Goal: Information Seeking & Learning: Learn about a topic

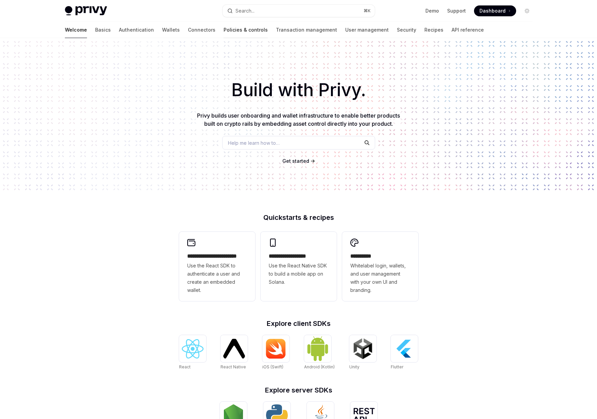
click at [223, 30] on link "Policies & controls" at bounding box center [245, 30] width 44 height 16
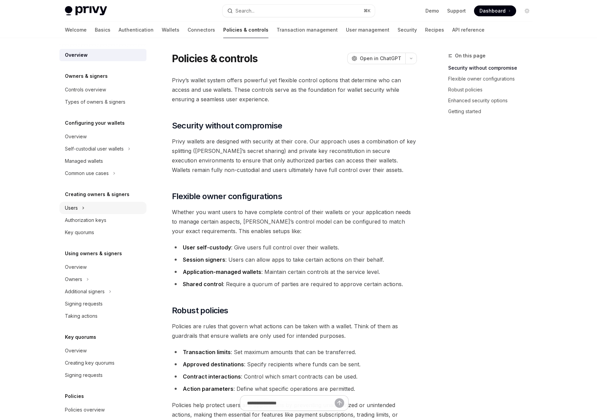
scroll to position [59, 0]
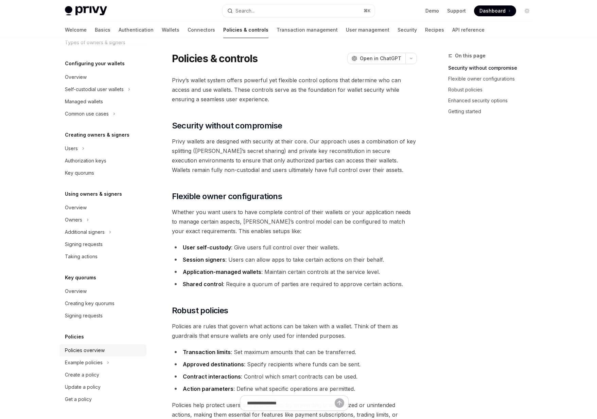
click at [80, 345] on link "Policies overview" at bounding box center [102, 350] width 87 height 12
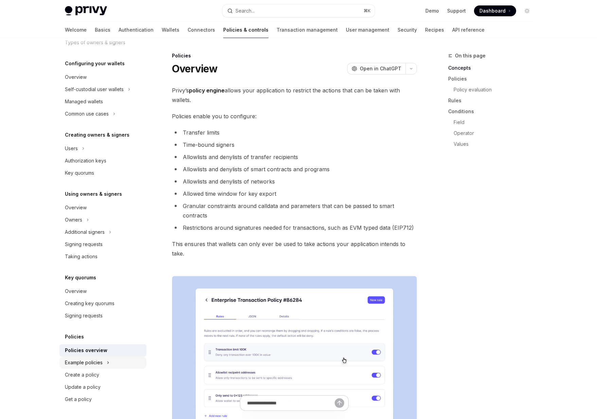
click at [79, 363] on div "Example policies" at bounding box center [84, 362] width 38 height 8
type textarea "*"
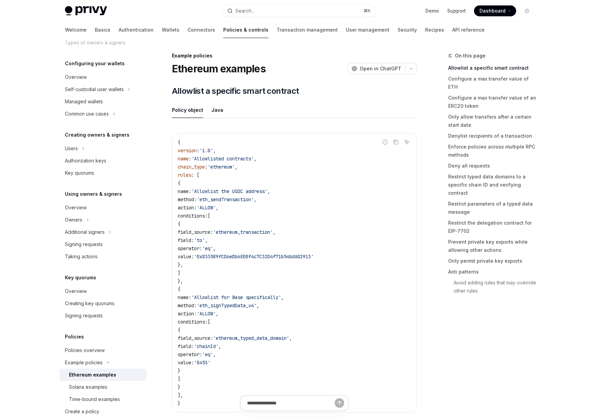
click at [491, 297] on div "On this page Allowlist a specific smart contract Configure a max transfer value…" at bounding box center [485, 235] width 103 height 367
click at [76, 347] on div "Policies overview" at bounding box center [85, 350] width 40 height 8
click at [83, 352] on div "Policies overview" at bounding box center [85, 350] width 40 height 8
click at [86, 349] on div "Policies overview" at bounding box center [85, 350] width 40 height 8
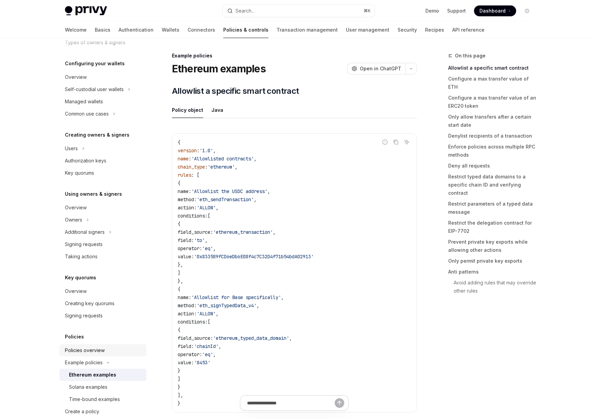
click at [86, 349] on div "Policies overview" at bounding box center [85, 350] width 40 height 8
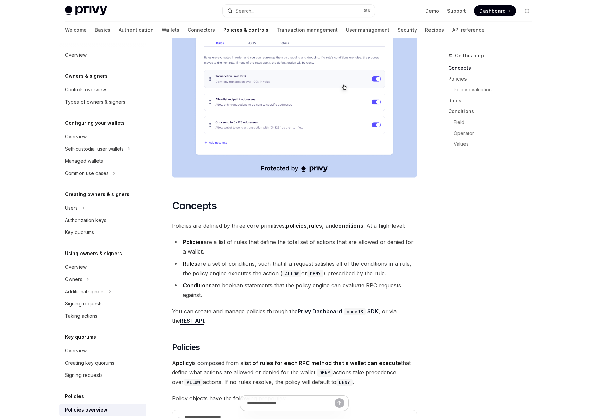
scroll to position [297, 0]
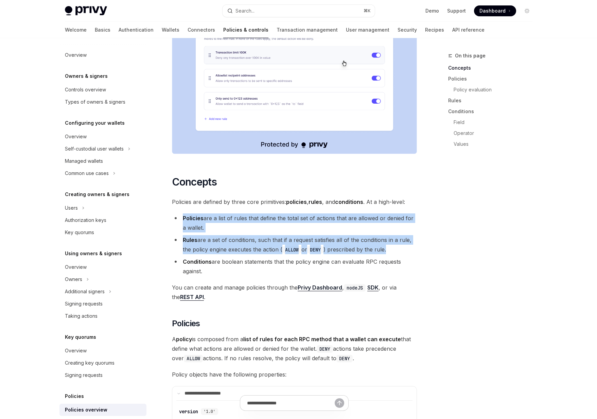
drag, startPoint x: 204, startPoint y: 187, endPoint x: 231, endPoint y: 237, distance: 56.2
click at [231, 237] on ul "Policies are a list of rules that define the total set of actions that are allo…" at bounding box center [294, 244] width 245 height 62
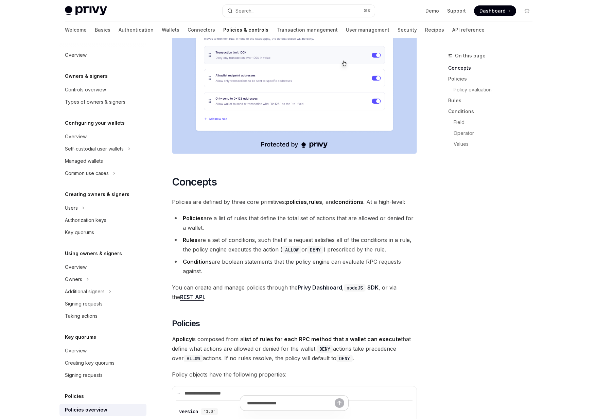
drag, startPoint x: 215, startPoint y: 252, endPoint x: 202, endPoint y: 191, distance: 62.2
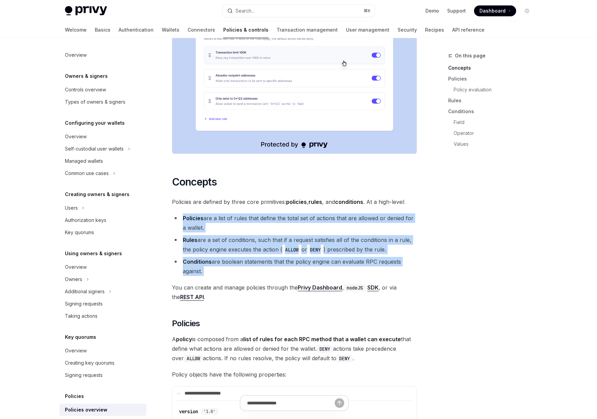
drag, startPoint x: 202, startPoint y: 191, endPoint x: 208, endPoint y: 254, distance: 62.8
click at [208, 257] on li "Conditions are boolean statements that the policy engine can evaluate RPC reque…" at bounding box center [294, 266] width 245 height 19
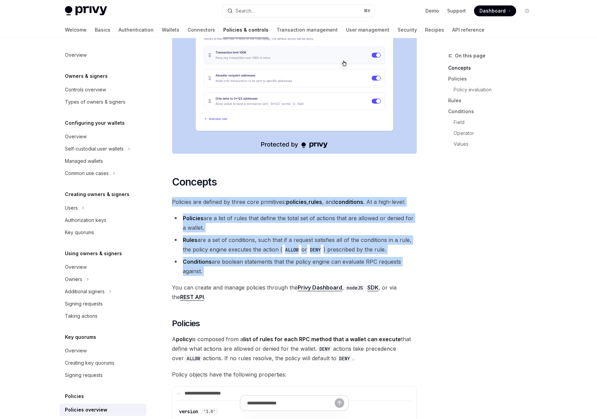
drag, startPoint x: 208, startPoint y: 254, endPoint x: 191, endPoint y: 177, distance: 78.6
drag, startPoint x: 191, startPoint y: 177, endPoint x: 197, endPoint y: 241, distance: 64.1
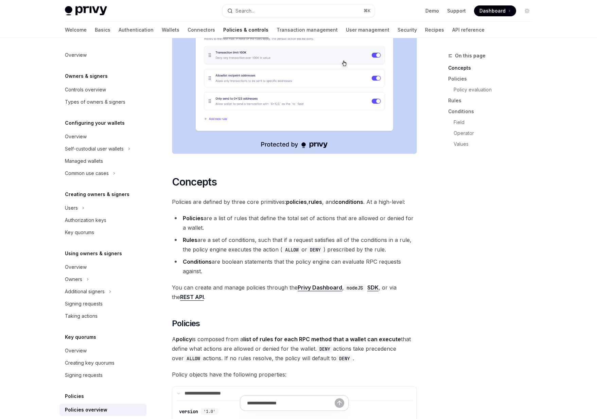
click at [205, 257] on li "Conditions are boolean statements that the policy engine can evaluate RPC reque…" at bounding box center [294, 266] width 245 height 19
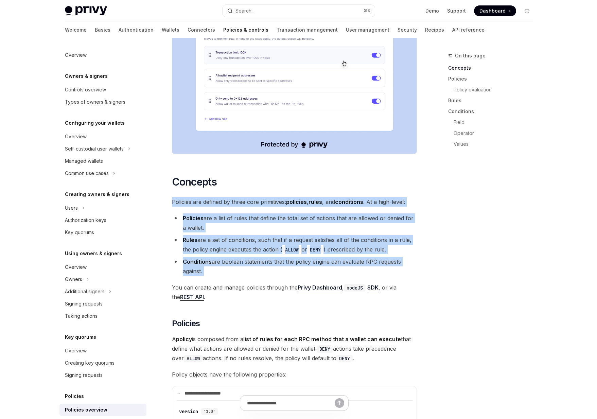
drag, startPoint x: 205, startPoint y: 257, endPoint x: 171, endPoint y: 181, distance: 82.8
click at [238, 213] on li "Policies are a list of rules that define the total set of actions that are allo…" at bounding box center [294, 222] width 245 height 19
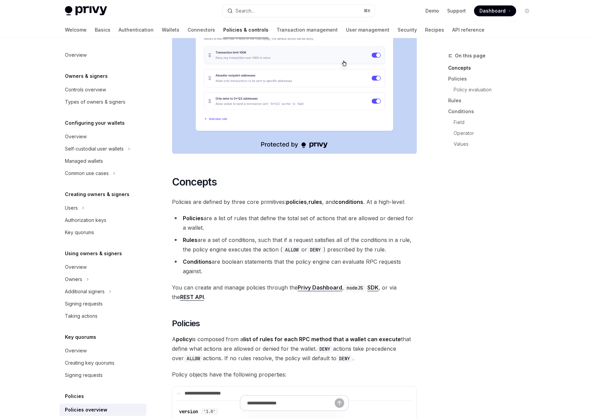
drag, startPoint x: 214, startPoint y: 197, endPoint x: 217, endPoint y: 207, distance: 11.2
click at [217, 213] on li "Policies are a list of rules that define the total set of actions that are allo…" at bounding box center [294, 222] width 245 height 19
drag, startPoint x: 217, startPoint y: 207, endPoint x: 213, endPoint y: 197, distance: 11.1
click at [214, 213] on li "Policies are a list of rules that define the total set of actions that are allo…" at bounding box center [294, 222] width 245 height 19
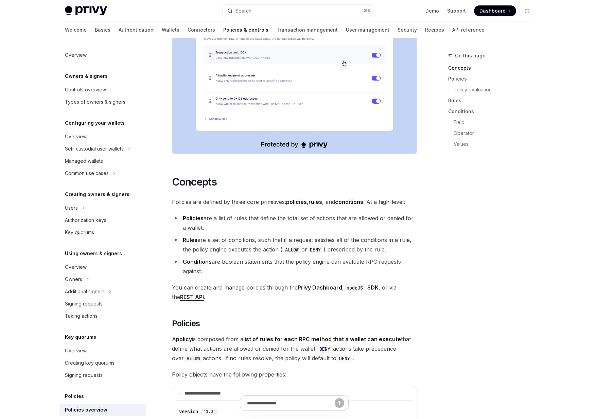
click at [213, 213] on li "Policies are a list of rules that define the total set of actions that are allo…" at bounding box center [294, 222] width 245 height 19
drag, startPoint x: 229, startPoint y: 242, endPoint x: 236, endPoint y: 254, distance: 14.0
click at [236, 257] on li "Conditions are boolean statements that the policy engine can evaluate RPC reque…" at bounding box center [294, 266] width 245 height 19
drag, startPoint x: 236, startPoint y: 254, endPoint x: 226, endPoint y: 243, distance: 14.9
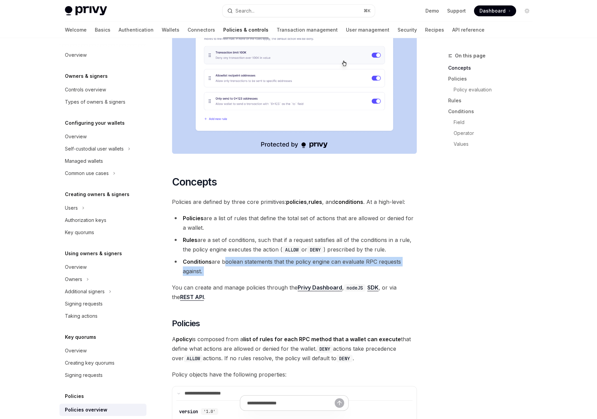
click at [226, 257] on li "Conditions are boolean statements that the policy engine can evaluate RPC reque…" at bounding box center [294, 266] width 245 height 19
drag, startPoint x: 226, startPoint y: 243, endPoint x: 228, endPoint y: 247, distance: 4.3
click at [228, 257] on li "Conditions are boolean statements that the policy engine can evaluate RPC reque…" at bounding box center [294, 266] width 245 height 19
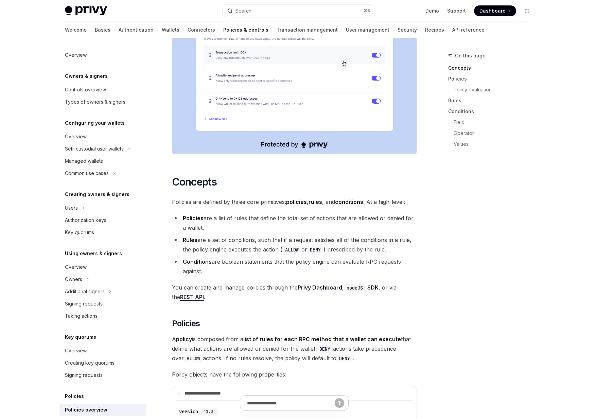
drag, startPoint x: 228, startPoint y: 250, endPoint x: 219, endPoint y: 239, distance: 13.7
click at [219, 257] on li "Conditions are boolean statements that the policy engine can evaluate RPC reque…" at bounding box center [294, 266] width 245 height 19
click at [212, 257] on li "Conditions are boolean statements that the policy engine can evaluate RPC reque…" at bounding box center [294, 266] width 245 height 19
drag, startPoint x: 212, startPoint y: 243, endPoint x: 224, endPoint y: 253, distance: 15.9
click at [224, 257] on li "Conditions are boolean statements that the policy engine can evaluate RPC reque…" at bounding box center [294, 266] width 245 height 19
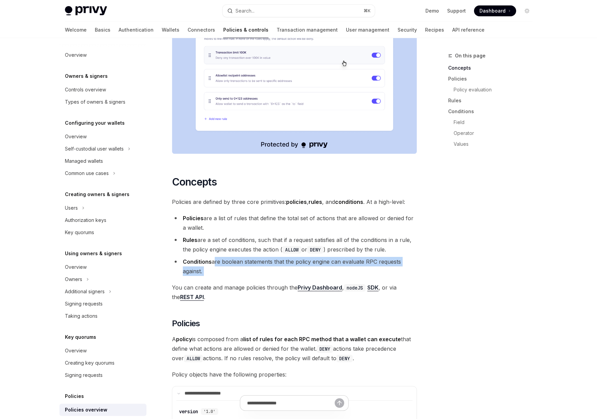
click at [224, 257] on li "Conditions are boolean statements that the policy engine can evaluate RPC reque…" at bounding box center [294, 266] width 245 height 19
drag, startPoint x: 224, startPoint y: 253, endPoint x: 214, endPoint y: 241, distance: 15.7
click at [214, 257] on li "Conditions are boolean statements that the policy engine can evaluate RPC reque…" at bounding box center [294, 266] width 245 height 19
drag, startPoint x: 214, startPoint y: 241, endPoint x: 220, endPoint y: 251, distance: 11.6
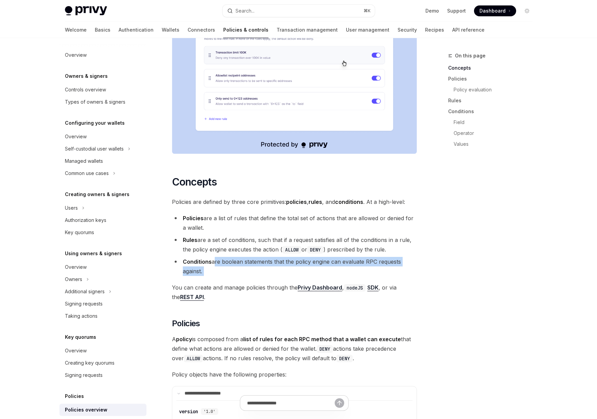
click at [220, 257] on li "Conditions are boolean statements that the policy engine can evaluate RPC reque…" at bounding box center [294, 266] width 245 height 19
drag, startPoint x: 220, startPoint y: 251, endPoint x: 214, endPoint y: 240, distance: 12.3
click at [214, 257] on li "Conditions are boolean statements that the policy engine can evaluate RPC reque…" at bounding box center [294, 266] width 245 height 19
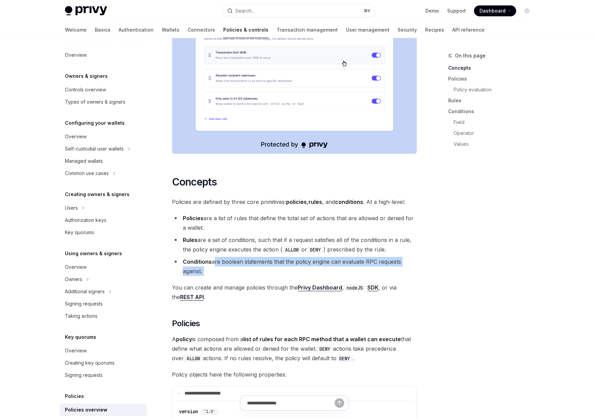
drag, startPoint x: 214, startPoint y: 240, endPoint x: 216, endPoint y: 251, distance: 11.1
click at [216, 257] on li "Conditions are boolean statements that the policy engine can evaluate RPC reque…" at bounding box center [294, 266] width 245 height 19
drag, startPoint x: 216, startPoint y: 251, endPoint x: 214, endPoint y: 244, distance: 7.6
click at [214, 257] on li "Conditions are boolean statements that the policy engine can evaluate RPC reque…" at bounding box center [294, 266] width 245 height 19
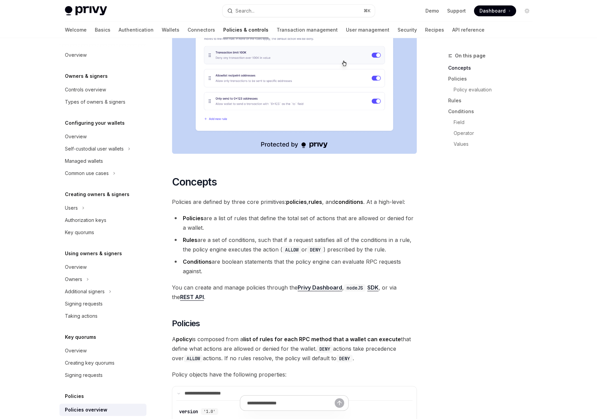
click at [214, 257] on li "Conditions are boolean statements that the policy engine can evaluate RPC reque…" at bounding box center [294, 266] width 245 height 19
drag, startPoint x: 214, startPoint y: 244, endPoint x: 214, endPoint y: 250, distance: 6.1
click at [214, 257] on li "Conditions are boolean statements that the policy engine can evaluate RPC reque…" at bounding box center [294, 266] width 245 height 19
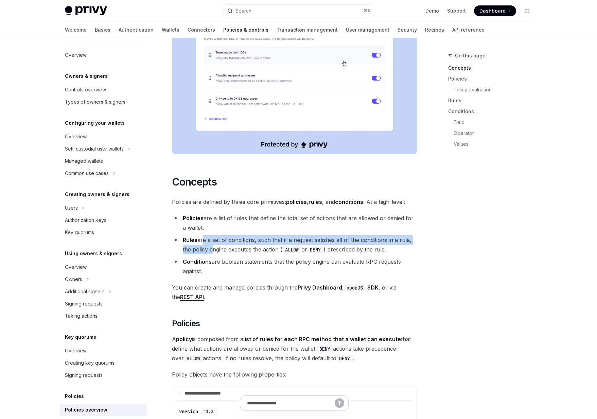
drag, startPoint x: 201, startPoint y: 216, endPoint x: 209, endPoint y: 231, distance: 17.2
click at [209, 235] on li "Rules are a set of conditions, such that if a request satisfies all of the cond…" at bounding box center [294, 244] width 245 height 19
drag, startPoint x: 198, startPoint y: 221, endPoint x: 276, endPoint y: 216, distance: 77.9
click at [276, 235] on li "Rules are a set of conditions, such that if a request satisfies all of the cond…" at bounding box center [294, 244] width 245 height 19
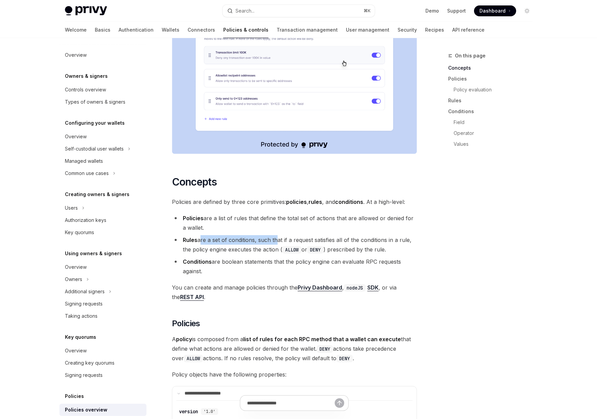
click at [276, 235] on li "Rules are a set of conditions, such that if a request satisfies all of the cond…" at bounding box center [294, 244] width 245 height 19
drag, startPoint x: 270, startPoint y: 219, endPoint x: 345, endPoint y: 221, distance: 75.1
click at [345, 235] on li "Rules are a set of conditions, such that if a request satisfies all of the cond…" at bounding box center [294, 244] width 245 height 19
drag, startPoint x: 325, startPoint y: 222, endPoint x: 385, endPoint y: 220, distance: 60.5
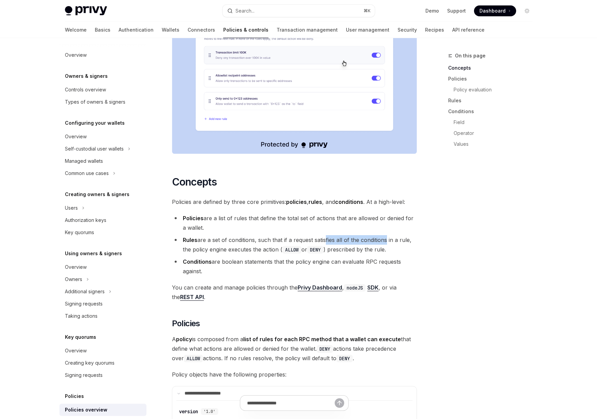
click at [385, 235] on li "Rules are a set of conditions, such that if a request satisfies all of the cond…" at bounding box center [294, 244] width 245 height 19
drag, startPoint x: 197, startPoint y: 230, endPoint x: 276, endPoint y: 225, distance: 79.3
click at [276, 235] on li "Rules are a set of conditions, such that if a request satisfies all of the cond…" at bounding box center [294, 244] width 245 height 19
click at [270, 235] on li "Rules are a set of conditions, such that if a request satisfies all of the cond…" at bounding box center [294, 244] width 245 height 19
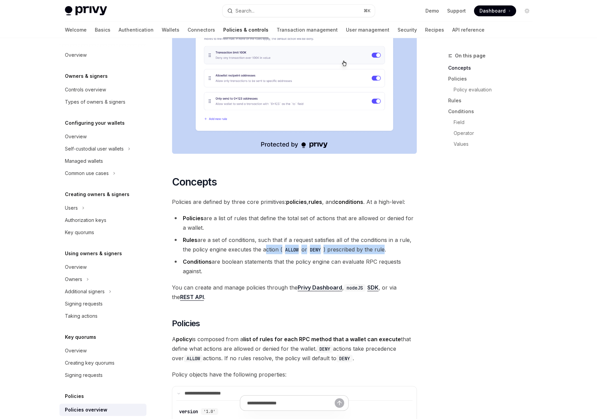
drag, startPoint x: 270, startPoint y: 230, endPoint x: 383, endPoint y: 231, distance: 113.4
click at [383, 235] on li "Rules are a set of conditions, such that if a request satisfies all of the cond…" at bounding box center [294, 244] width 245 height 19
drag, startPoint x: 383, startPoint y: 231, endPoint x: 243, endPoint y: 231, distance: 140.2
click at [243, 235] on li "Rules are a set of conditions, such that if a request satisfies all of the cond…" at bounding box center [294, 244] width 245 height 19
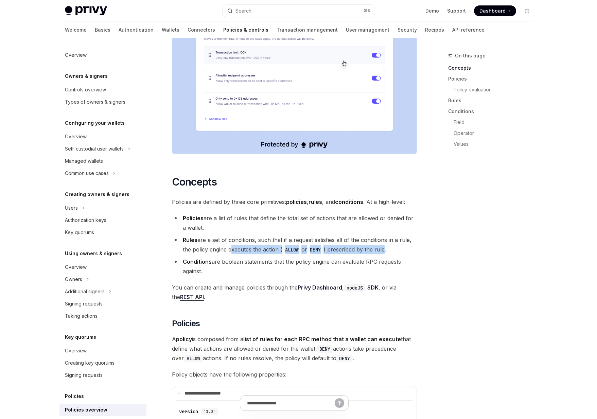
click at [243, 235] on li "Rules are a set of conditions, such that if a request satisfies all of the cond…" at bounding box center [294, 244] width 245 height 19
drag, startPoint x: 243, startPoint y: 231, endPoint x: 383, endPoint y: 231, distance: 140.2
click at [383, 235] on li "Rules are a set of conditions, such that if a request satisfies all of the cond…" at bounding box center [294, 244] width 245 height 19
drag, startPoint x: 383, startPoint y: 231, endPoint x: 245, endPoint y: 230, distance: 138.2
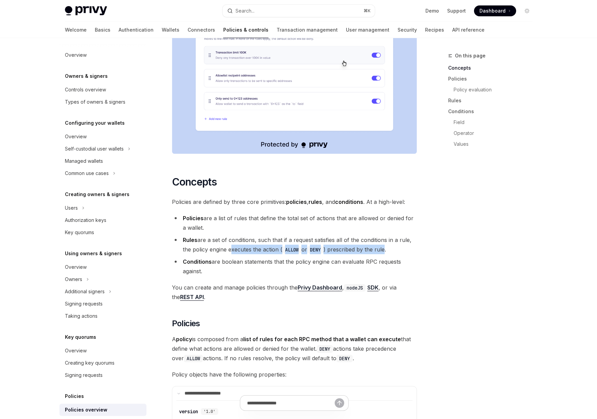
click at [245, 235] on li "Rules are a set of conditions, such that if a request satisfies all of the cond…" at bounding box center [294, 244] width 245 height 19
drag, startPoint x: 245, startPoint y: 230, endPoint x: 388, endPoint y: 230, distance: 143.3
click at [388, 235] on li "Rules are a set of conditions, such that if a request satisfies all of the cond…" at bounding box center [294, 244] width 245 height 19
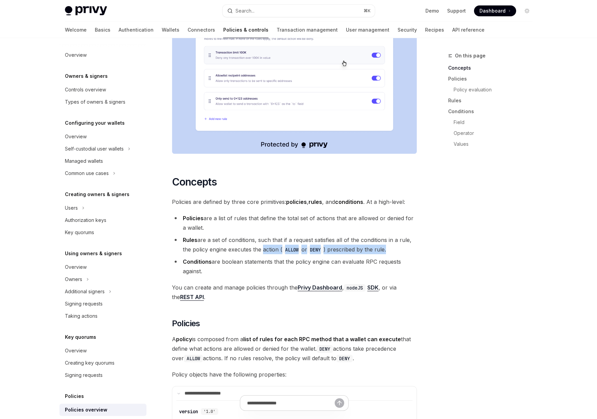
drag, startPoint x: 388, startPoint y: 230, endPoint x: 261, endPoint y: 230, distance: 127.3
click at [261, 235] on li "Rules are a set of conditions, such that if a request satisfies all of the cond…" at bounding box center [294, 244] width 245 height 19
drag, startPoint x: 215, startPoint y: 243, endPoint x: 221, endPoint y: 256, distance: 14.1
click at [221, 257] on li "Conditions are boolean statements that the policy engine can evaluate RPC reque…" at bounding box center [294, 266] width 245 height 19
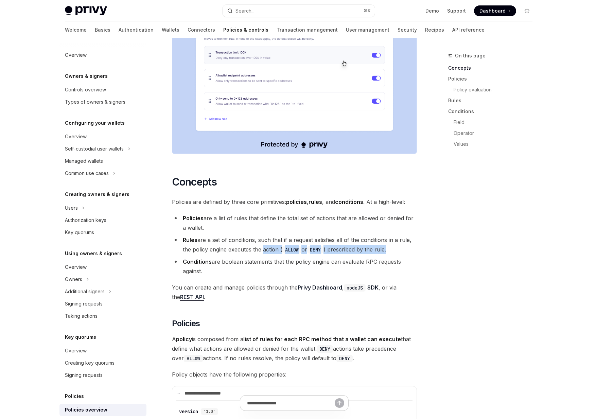
click at [221, 257] on li "Conditions are boolean statements that the policy engine can evaluate RPC reque…" at bounding box center [294, 266] width 245 height 19
click at [219, 283] on span "You can create and manage policies through the Privy Dashboard , nodeJS SDK , o…" at bounding box center [294, 292] width 245 height 19
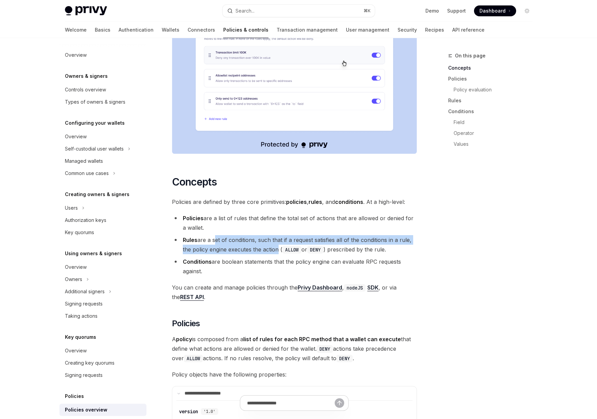
drag, startPoint x: 213, startPoint y: 221, endPoint x: 276, endPoint y: 234, distance: 64.4
click at [276, 235] on li "Rules are a set of conditions, such that if a request satisfies all of the cond…" at bounding box center [294, 244] width 245 height 19
drag, startPoint x: 276, startPoint y: 234, endPoint x: 218, endPoint y: 213, distance: 62.0
click at [218, 213] on ul "Policies are a list of rules that define the total set of actions that are allo…" at bounding box center [294, 244] width 245 height 62
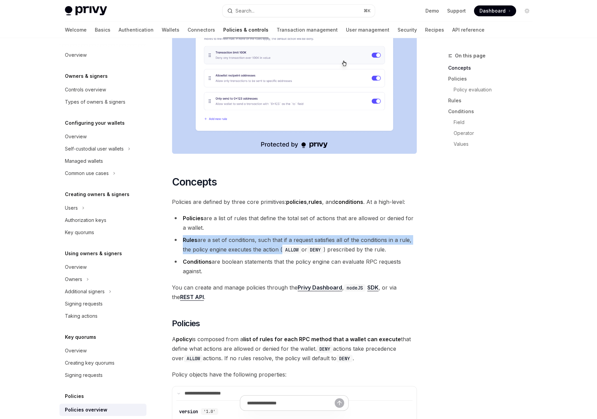
click at [218, 214] on ul "Policies are a list of rules that define the total set of actions that are allo…" at bounding box center [294, 244] width 245 height 62
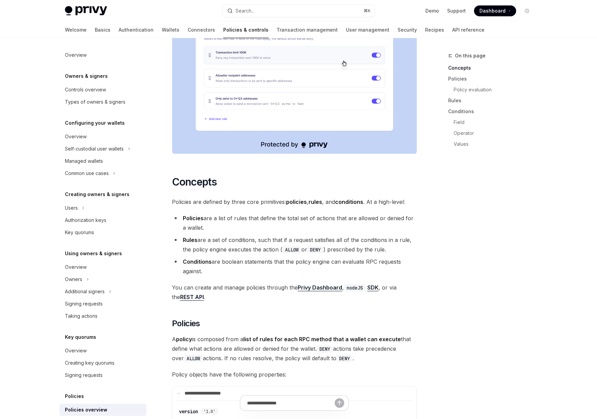
drag, startPoint x: 218, startPoint y: 241, endPoint x: 237, endPoint y: 254, distance: 22.3
click at [237, 257] on li "Conditions are boolean statements that the policy engine can evaluate RPC reque…" at bounding box center [294, 266] width 245 height 19
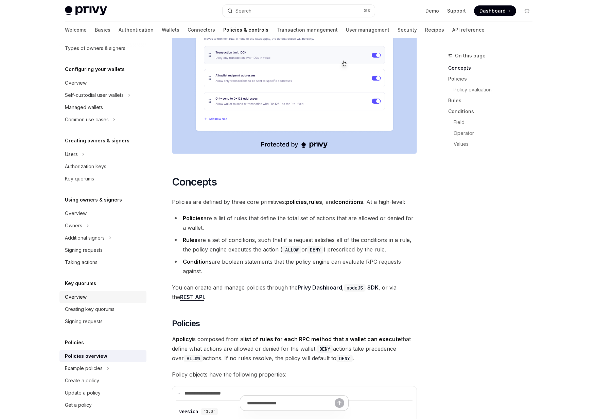
scroll to position [55, 0]
click at [77, 364] on div "Example policies" at bounding box center [84, 367] width 38 height 8
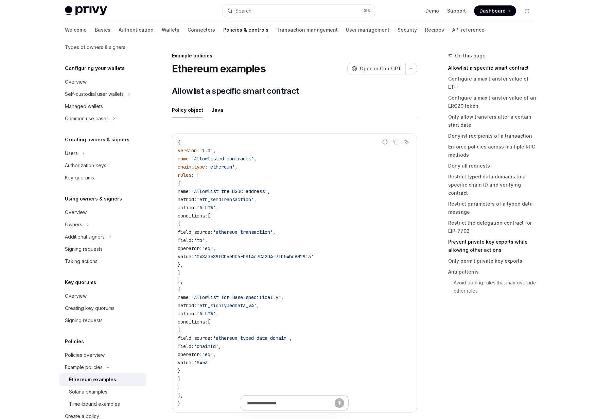
click at [466, 236] on link "Prevent private key exports while allowing other actions" at bounding box center [493, 245] width 90 height 19
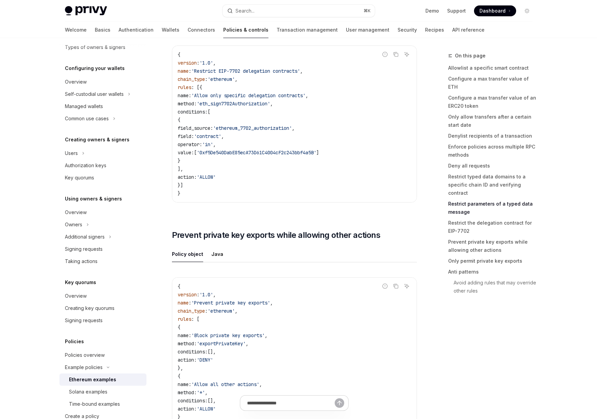
scroll to position [3265, 0]
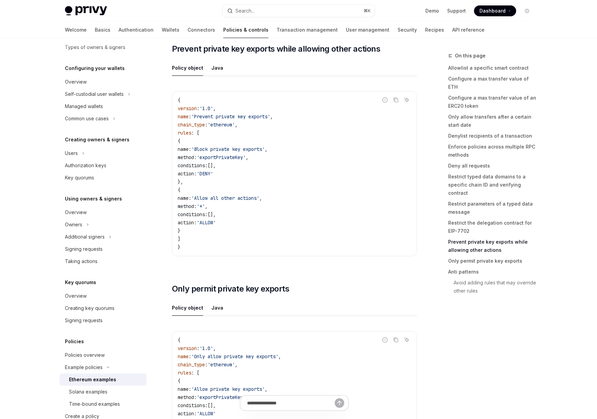
drag, startPoint x: 210, startPoint y: 154, endPoint x: 224, endPoint y: 188, distance: 37.3
click at [224, 188] on code "{ version : '1.0' , name : 'Prevent private key exports' , chain_type : 'ethere…" at bounding box center [294, 173] width 233 height 155
drag, startPoint x: 226, startPoint y: 189, endPoint x: 200, endPoint y: 148, distance: 48.7
click at [200, 148] on code "{ version : '1.0' , name : 'Prevent private key exports' , chain_type : 'ethere…" at bounding box center [294, 173] width 233 height 155
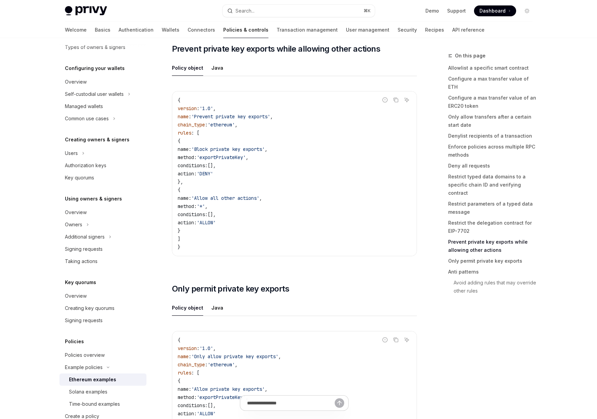
click at [180, 144] on span "{" at bounding box center [179, 141] width 3 height 6
drag, startPoint x: 199, startPoint y: 199, endPoint x: 217, endPoint y: 241, distance: 45.4
click at [217, 241] on code "{ version : '1.0' , name : 'Prevent private key exports' , chain_type : 'ethere…" at bounding box center [294, 173] width 233 height 155
drag, startPoint x: 217, startPoint y: 241, endPoint x: 202, endPoint y: 198, distance: 45.1
click at [202, 198] on code "{ version : '1.0' , name : 'Prevent private key exports' , chain_type : 'ethere…" at bounding box center [294, 173] width 233 height 155
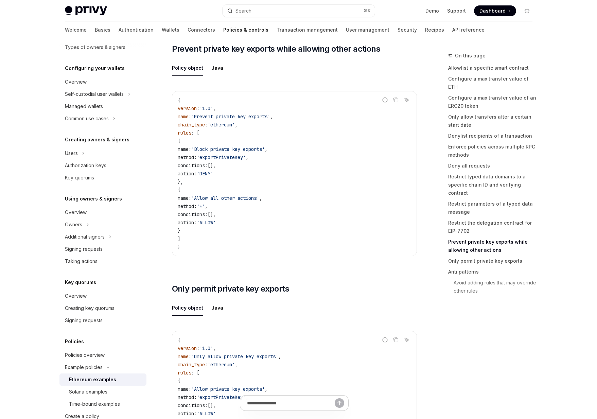
click at [180, 193] on span "{" at bounding box center [179, 190] width 3 height 6
drag, startPoint x: 210, startPoint y: 141, endPoint x: 221, endPoint y: 152, distance: 15.6
click at [221, 152] on code "{ version : '1.0' , name : 'Prevent private key exports' , chain_type : 'ethere…" at bounding box center [294, 173] width 233 height 155
drag, startPoint x: 226, startPoint y: 163, endPoint x: 260, endPoint y: 172, distance: 34.4
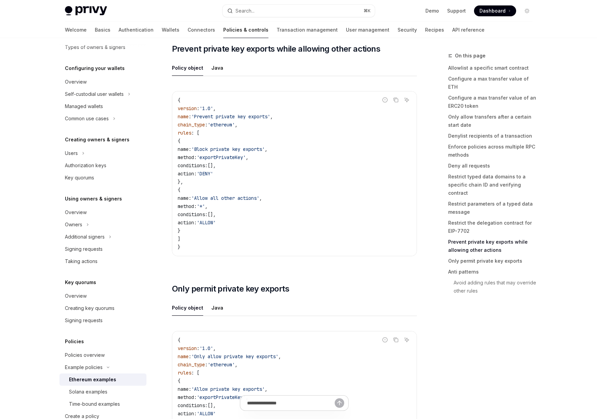
click at [260, 172] on code "{ version : '1.0' , name : 'Prevent private key exports' , chain_type : 'ethere…" at bounding box center [294, 173] width 233 height 155
drag, startPoint x: 260, startPoint y: 188, endPoint x: 236, endPoint y: 153, distance: 42.4
click at [236, 153] on code "{ version : '1.0' , name : 'Prevent private key exports' , chain_type : 'ethere…" at bounding box center [294, 173] width 233 height 155
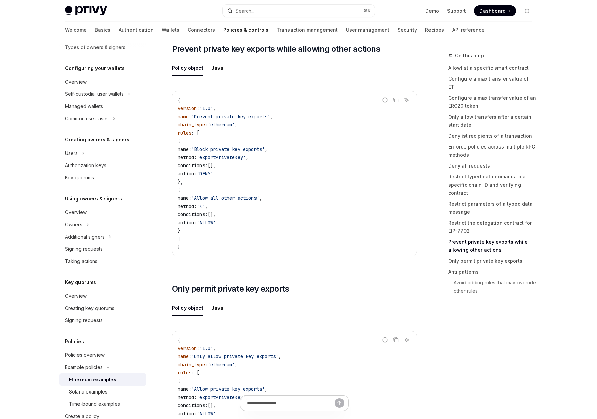
click at [216, 168] on span "[]," at bounding box center [211, 165] width 8 height 6
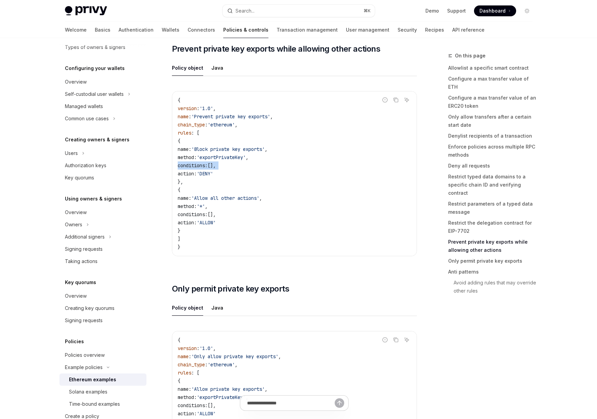
click at [216, 168] on span "[]," at bounding box center [211, 165] width 8 height 6
click at [241, 168] on code "{ version : '1.0' , name : 'Prevent private key exports' , chain_type : 'ethere…" at bounding box center [294, 173] width 233 height 155
drag, startPoint x: 225, startPoint y: 172, endPoint x: 231, endPoint y: 172, distance: 5.8
click at [207, 168] on span "conditions:" at bounding box center [193, 165] width 30 height 6
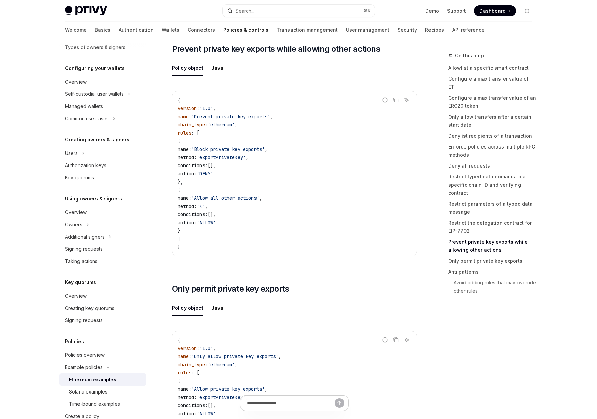
click at [207, 168] on span "conditions:" at bounding box center [193, 165] width 30 height 6
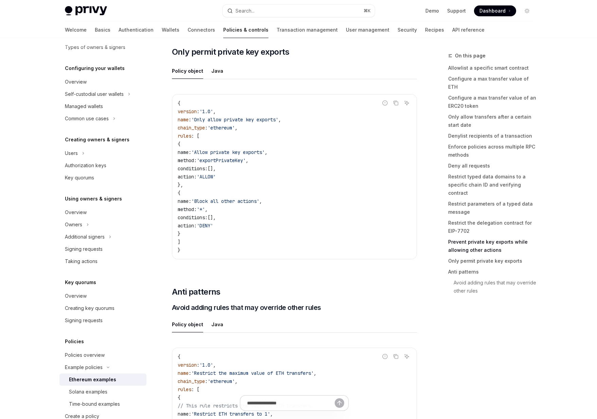
scroll to position [3703, 0]
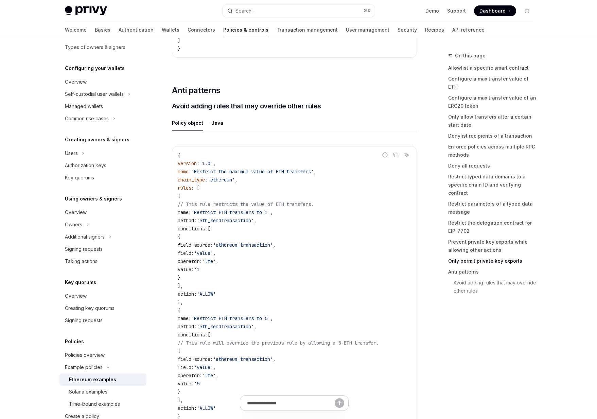
drag, startPoint x: 213, startPoint y: 235, endPoint x: 236, endPoint y: 295, distance: 63.9
click at [236, 295] on code "{ version : '1.0' , name : 'Restrict the maximum value of ETH transfers' , chai…" at bounding box center [294, 293] width 233 height 285
drag, startPoint x: 236, startPoint y: 295, endPoint x: 212, endPoint y: 235, distance: 64.4
click at [212, 235] on code "{ version : '1.0' , name : 'Restrict the maximum value of ETH transfers' , chai…" at bounding box center [294, 293] width 233 height 285
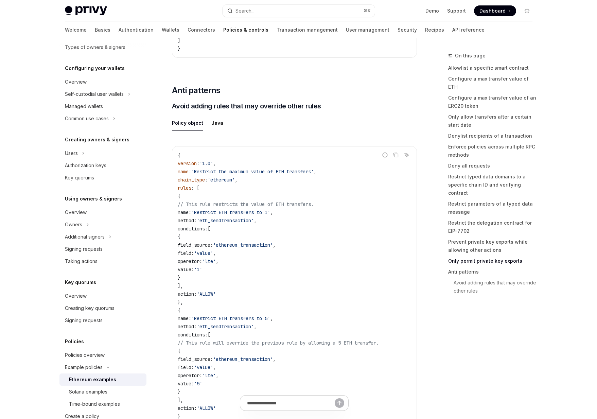
click at [207, 232] on span "conditions:" at bounding box center [193, 228] width 30 height 6
click at [299, 144] on div "Policy object Java Report incorrect code Copy Ask AI { version : '1.0' , name :…" at bounding box center [294, 284] width 245 height 338
drag, startPoint x: 205, startPoint y: 228, endPoint x: 258, endPoint y: 297, distance: 86.9
click at [258, 297] on code "{ version : '1.0' , name : 'Restrict the maximum value of ETH transfers' , chai…" at bounding box center [294, 293] width 233 height 285
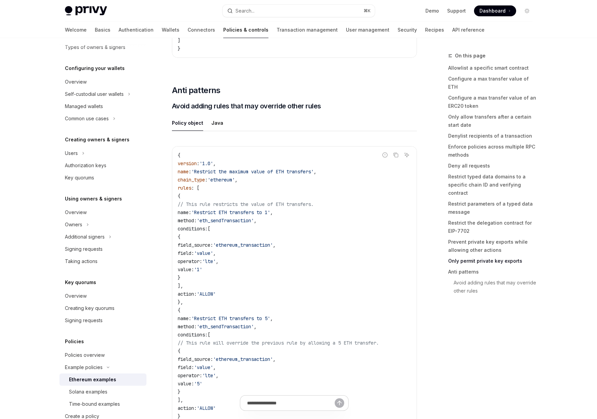
drag, startPoint x: 258, startPoint y: 297, endPoint x: 223, endPoint y: 235, distance: 71.0
click at [223, 235] on code "{ version : '1.0' , name : 'Restrict the maximum value of ETH transfers' , chai…" at bounding box center [294, 293] width 233 height 285
click at [253, 215] on span "'Restrict ETH transfers to 1'" at bounding box center [230, 212] width 79 height 6
drag, startPoint x: 253, startPoint y: 222, endPoint x: 272, endPoint y: 224, distance: 18.4
click at [272, 224] on code "{ version : '1.0' , name : 'Restrict the maximum value of ETH transfers' , chai…" at bounding box center [294, 293] width 233 height 285
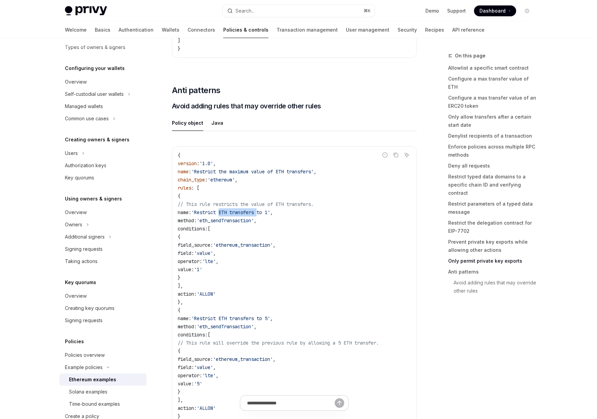
drag, startPoint x: 226, startPoint y: 251, endPoint x: 276, endPoint y: 283, distance: 59.1
click at [276, 283] on code "{ version : '1.0' , name : 'Restrict the maximum value of ETH transfers' , chai…" at bounding box center [294, 293] width 233 height 285
drag, startPoint x: 237, startPoint y: 249, endPoint x: 298, endPoint y: 249, distance: 61.1
click at [298, 249] on code "{ version : '1.0' , name : 'Restrict the maximum value of ETH transfers' , chai…" at bounding box center [294, 293] width 233 height 285
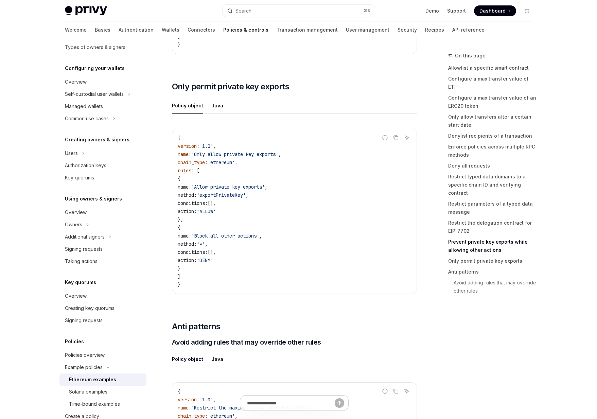
scroll to position [3462, 0]
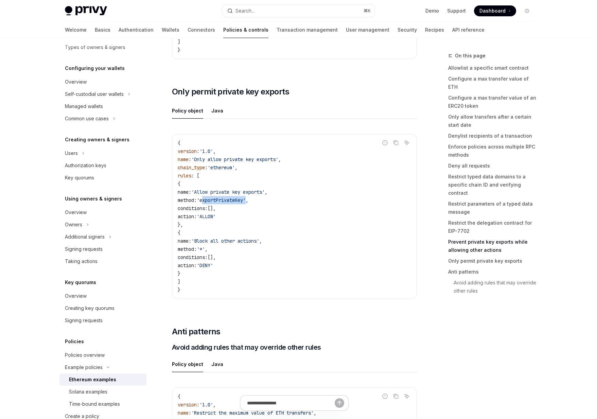
drag, startPoint x: 239, startPoint y: 209, endPoint x: 227, endPoint y: 200, distance: 15.1
click at [224, 197] on code "{ version : '1.0' , name : 'Only allow private key exports' , chain_type : 'eth…" at bounding box center [294, 216] width 233 height 155
click at [216, 211] on span "[]," at bounding box center [211, 208] width 8 height 6
drag, startPoint x: 196, startPoint y: 190, endPoint x: 208, endPoint y: 230, distance: 42.1
click at [208, 230] on code "{ version : '1.0' , name : 'Only allow private key exports' , chain_type : 'eth…" at bounding box center [294, 216] width 233 height 155
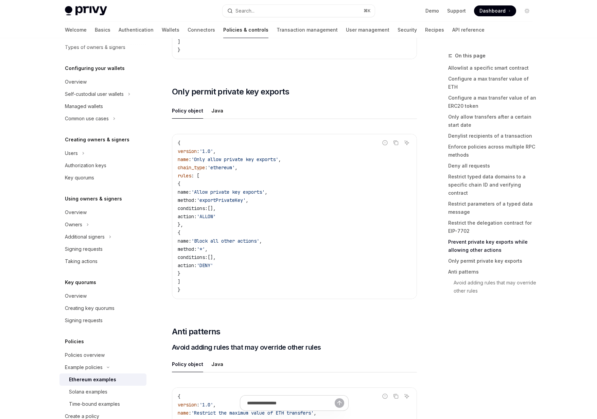
click at [208, 230] on code "{ version : '1.0' , name : 'Only allow private key exports' , chain_type : 'eth…" at bounding box center [294, 216] width 233 height 155
drag, startPoint x: 208, startPoint y: 230, endPoint x: 207, endPoint y: 192, distance: 38.7
click at [207, 192] on code "{ version : '1.0' , name : 'Only allow private key exports' , chain_type : 'eth…" at bounding box center [294, 216] width 233 height 155
drag, startPoint x: 187, startPoint y: 182, endPoint x: 201, endPoint y: 182, distance: 13.9
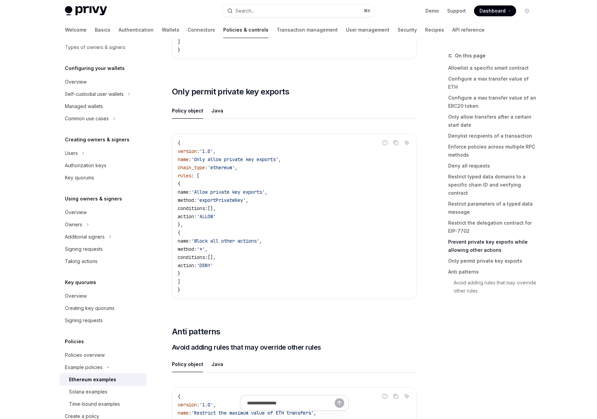
click at [191, 179] on span "rules" at bounding box center [185, 175] width 14 height 6
click at [199, 179] on span ": [" at bounding box center [195, 175] width 8 height 6
drag, startPoint x: 202, startPoint y: 188, endPoint x: 208, endPoint y: 231, distance: 42.9
click at [208, 231] on code "{ version : '1.0' , name : 'Only allow private key exports' , chain_type : 'eth…" at bounding box center [294, 216] width 233 height 155
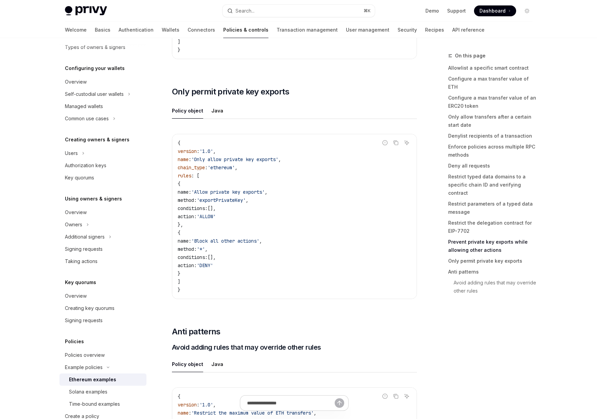
click at [208, 231] on code "{ version : '1.0' , name : 'Only allow private key exports' , chain_type : 'eth…" at bounding box center [294, 216] width 233 height 155
click at [294, 298] on div "{ version : '1.0' , name : 'Only allow private key exports' , chain_type : 'eth…" at bounding box center [294, 216] width 244 height 164
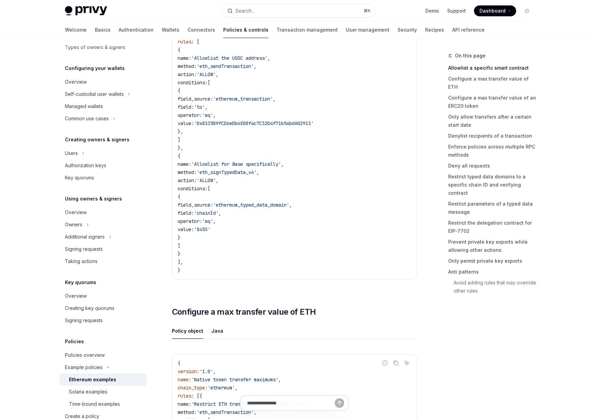
scroll to position [0, 0]
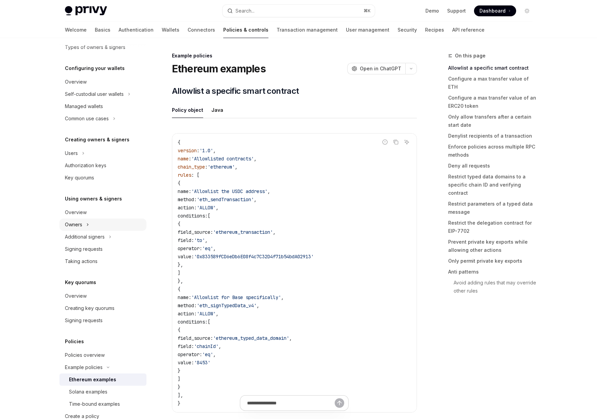
click at [109, 222] on button "Owners" at bounding box center [102, 224] width 87 height 12
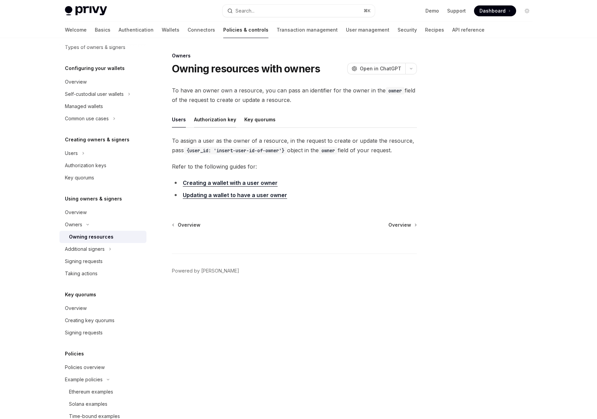
click at [210, 121] on div "Authorization key" at bounding box center [215, 119] width 42 height 16
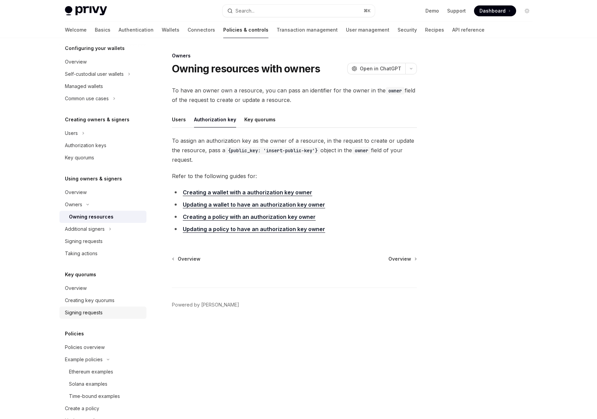
scroll to position [75, 0]
click at [102, 350] on link "Policies overview" at bounding box center [102, 346] width 87 height 12
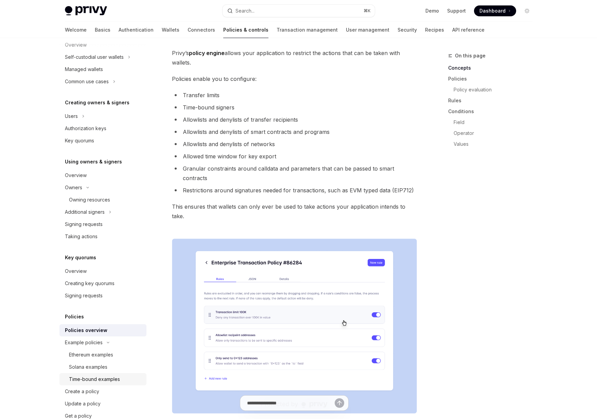
scroll to position [94, 0]
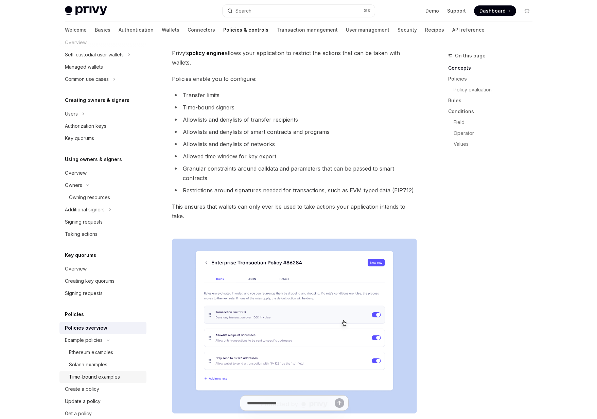
click at [103, 393] on div "Create a policy" at bounding box center [103, 389] width 77 height 8
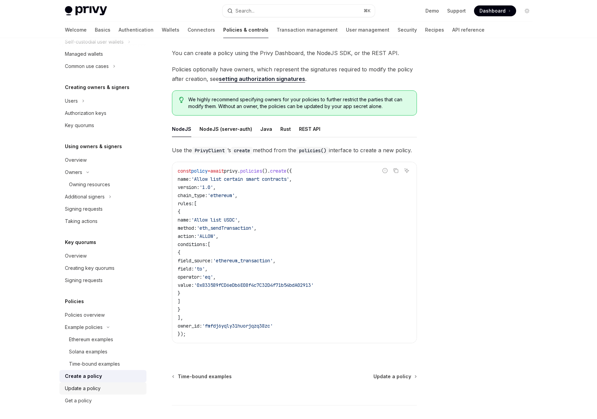
scroll to position [108, 0]
click at [452, 24] on link "API reference" at bounding box center [468, 30] width 32 height 16
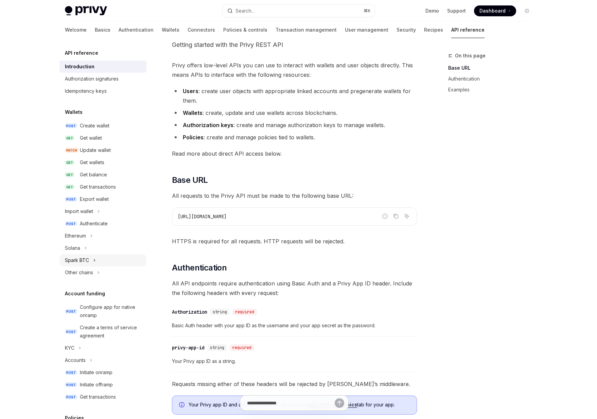
scroll to position [21, 0]
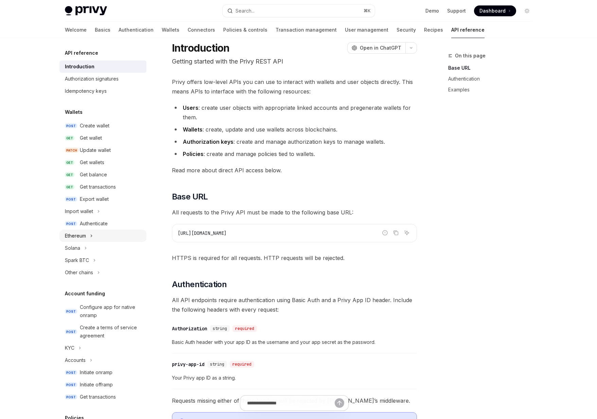
click at [81, 236] on div "Ethereum" at bounding box center [75, 236] width 21 height 8
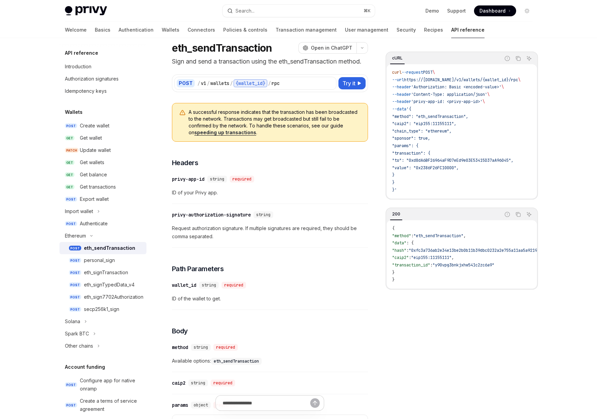
click at [103, 114] on div "Wallets" at bounding box center [102, 112] width 87 height 8
click at [103, 124] on div "Create wallet" at bounding box center [95, 126] width 30 height 8
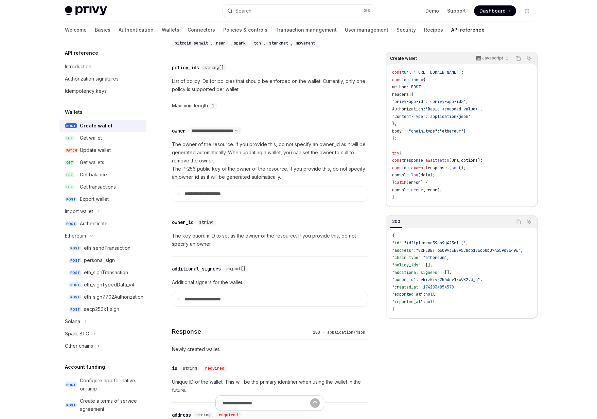
scroll to position [343, 0]
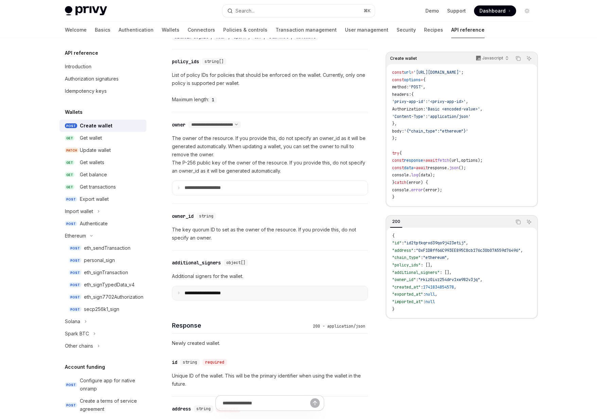
click at [229, 293] on p "**********" at bounding box center [207, 293] width 47 height 6
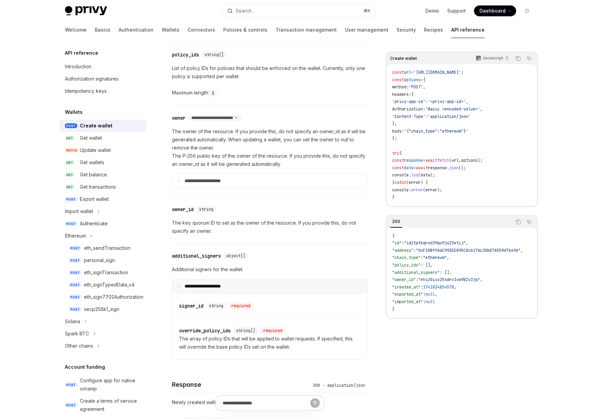
scroll to position [350, 0]
click at [234, 340] on p "The array of policy IDs that will be applied to wallet requests. If specified, …" at bounding box center [270, 342] width 182 height 16
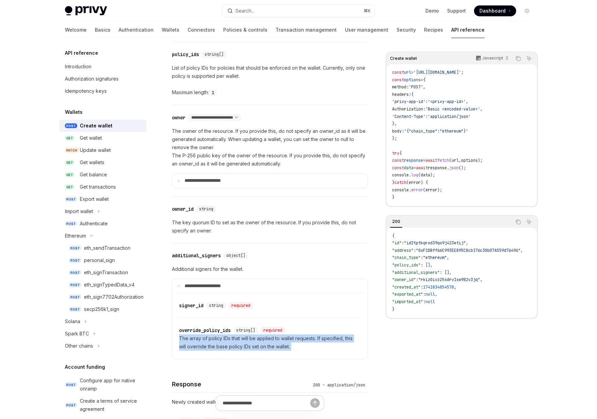
click at [234, 340] on p "The array of policy IDs that will be applied to wallet requests. If specified, …" at bounding box center [270, 342] width 182 height 16
click at [220, 344] on p "The array of policy IDs that will be applied to wallet requests. If specified, …" at bounding box center [270, 342] width 182 height 16
click at [225, 339] on p "The array of policy IDs that will be applied to wallet requests. If specified, …" at bounding box center [270, 342] width 182 height 16
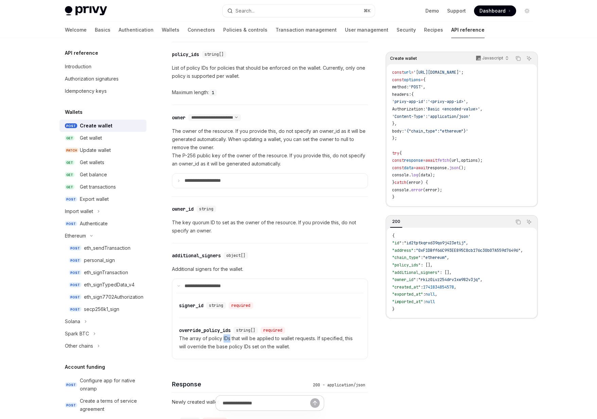
click at [225, 339] on p "The array of policy IDs that will be applied to wallet requests. If specified, …" at bounding box center [270, 342] width 182 height 16
click at [291, 349] on p "The array of policy IDs that will be applied to wallet requests. If specified, …" at bounding box center [270, 342] width 182 height 16
drag, startPoint x: 308, startPoint y: 347, endPoint x: 303, endPoint y: 328, distance: 19.5
click at [302, 327] on div "​ override_policy_ids string[] required The array of policy IDs that will be ap…" at bounding box center [270, 338] width 182 height 41
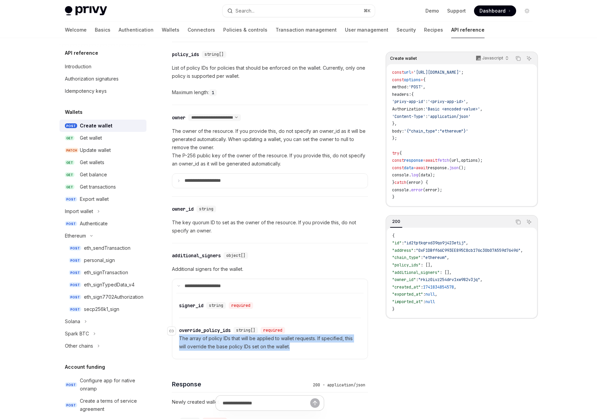
click at [303, 328] on div "​ override_policy_ids string[] required" at bounding box center [266, 330] width 175 height 8
click at [223, 27] on link "Policies & controls" at bounding box center [245, 30] width 44 height 16
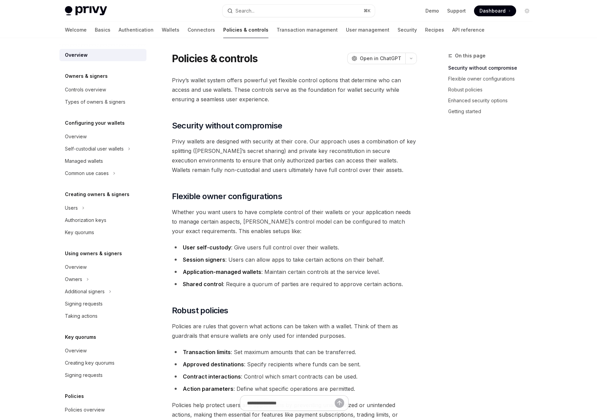
click at [236, 83] on span "Privy’s wallet system offers powerful yet flexible control options that determi…" at bounding box center [294, 89] width 245 height 29
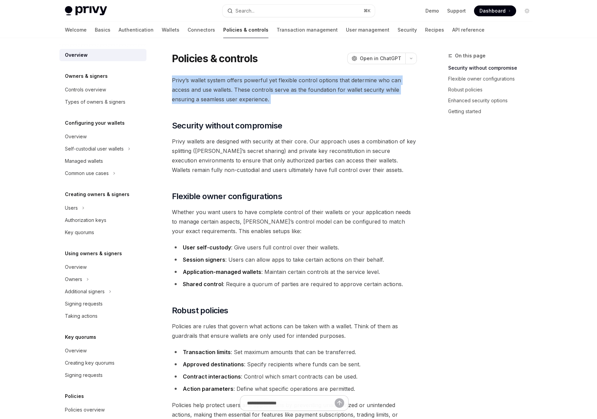
click at [236, 83] on span "Privy’s wallet system offers powerful yet flexible control options that determi…" at bounding box center [294, 89] width 245 height 29
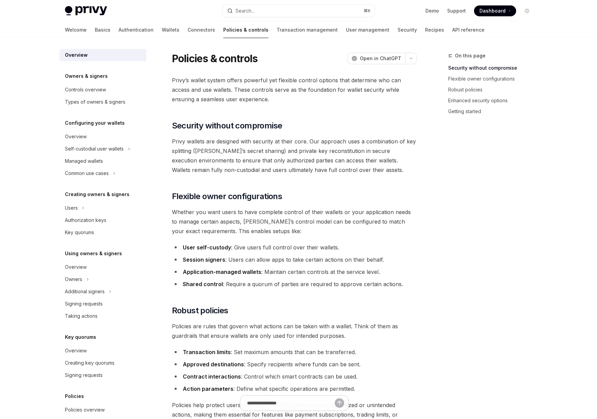
click at [239, 94] on span "Privy’s wallet system offers powerful yet flexible control options that determi…" at bounding box center [294, 89] width 245 height 29
click at [473, 84] on link "Flexible owner configurations" at bounding box center [493, 78] width 90 height 11
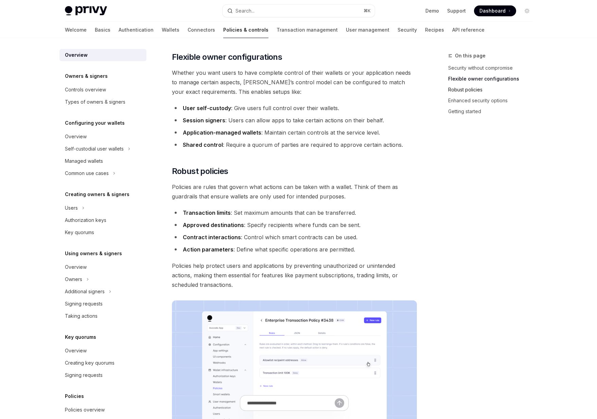
click at [471, 91] on link "Robust policies" at bounding box center [493, 89] width 90 height 11
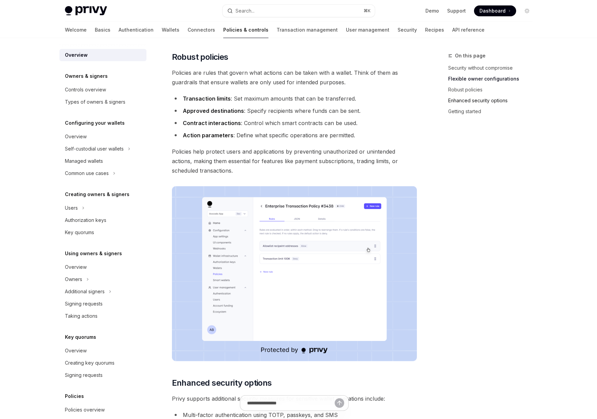
click at [471, 102] on link "Enhanced security options" at bounding box center [493, 100] width 90 height 11
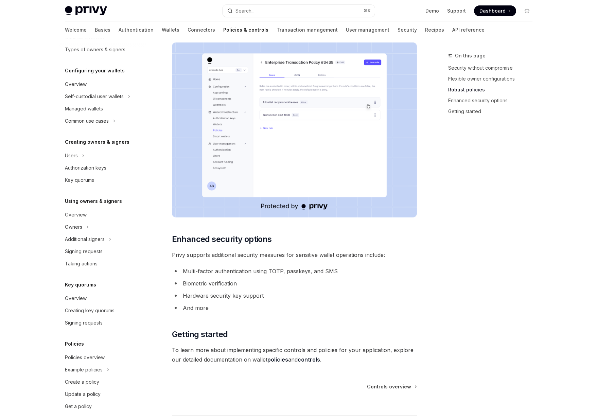
scroll to position [59, 0]
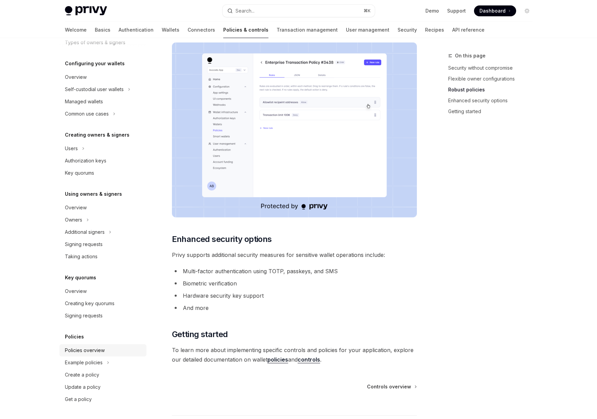
click at [95, 347] on div "Policies overview" at bounding box center [85, 350] width 40 height 8
type textarea "*"
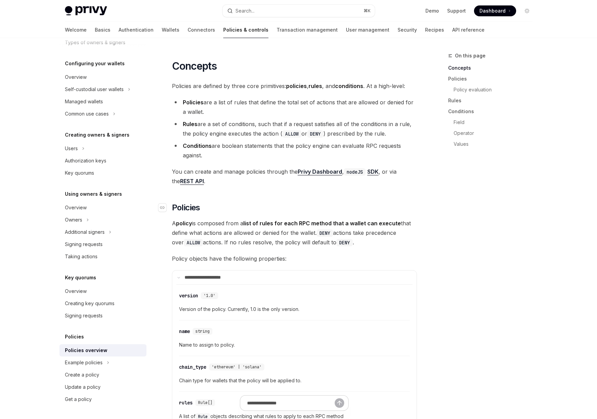
scroll to position [411, 0]
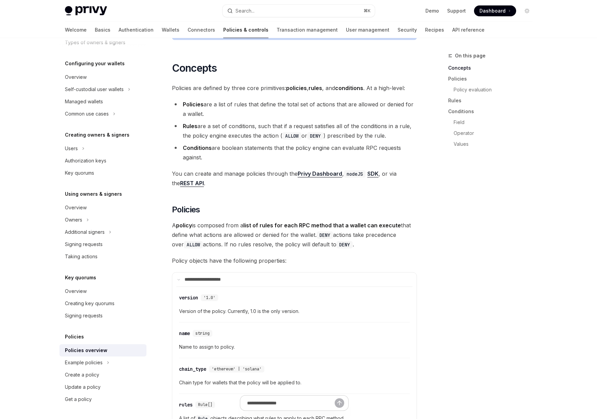
click at [249, 121] on li "Rules are a set of conditions, such that if a request satisfies all of the cond…" at bounding box center [294, 130] width 245 height 19
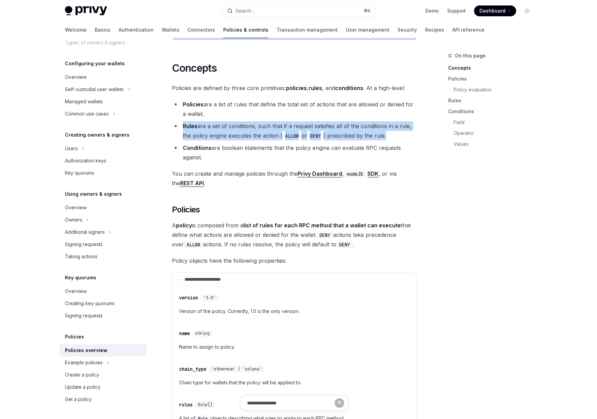
click at [249, 121] on li "Rules are a set of conditions, such that if a request satisfies all of the cond…" at bounding box center [294, 130] width 245 height 19
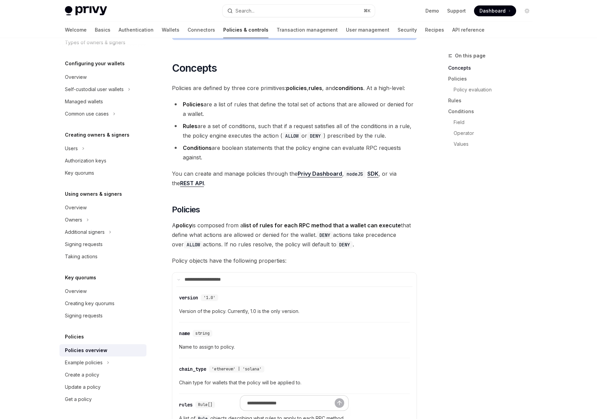
click at [218, 143] on li "Conditions are boolean statements that the policy engine can evaluate RPC reque…" at bounding box center [294, 152] width 245 height 19
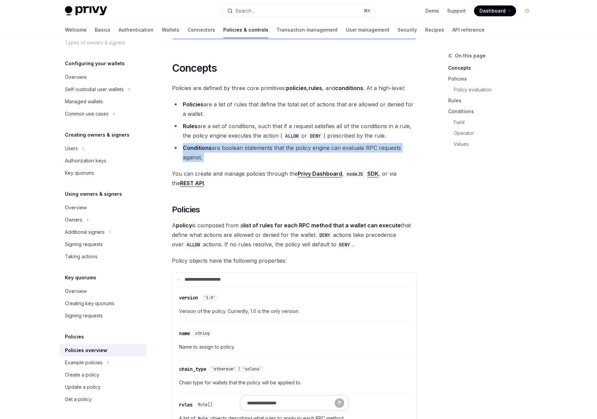
click at [218, 143] on li "Conditions are boolean statements that the policy engine can evaluate RPC reque…" at bounding box center [294, 152] width 245 height 19
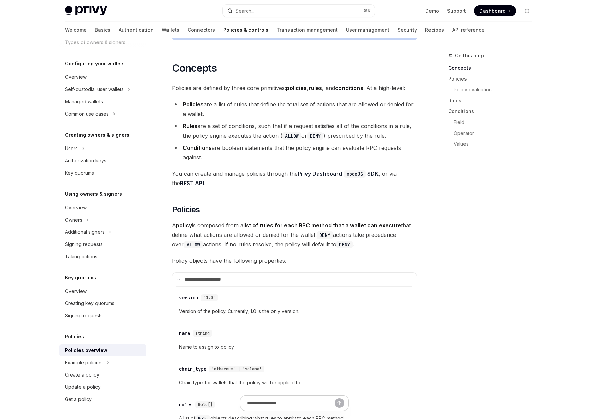
click at [251, 143] on li "Conditions are boolean statements that the policy engine can evaluate RPC reque…" at bounding box center [294, 152] width 245 height 19
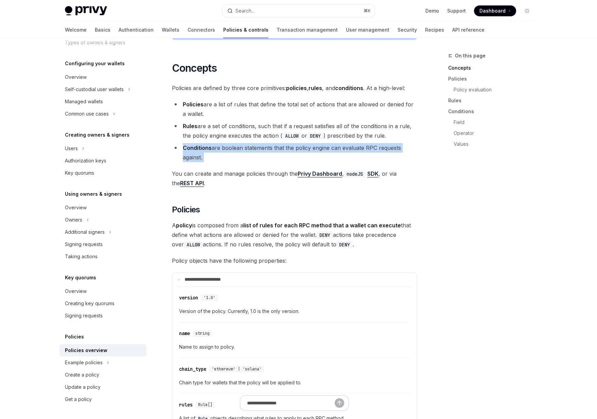
click at [251, 143] on li "Conditions are boolean statements that the policy engine can evaluate RPC reque…" at bounding box center [294, 152] width 245 height 19
click at [467, 110] on link "Conditions" at bounding box center [493, 111] width 90 height 11
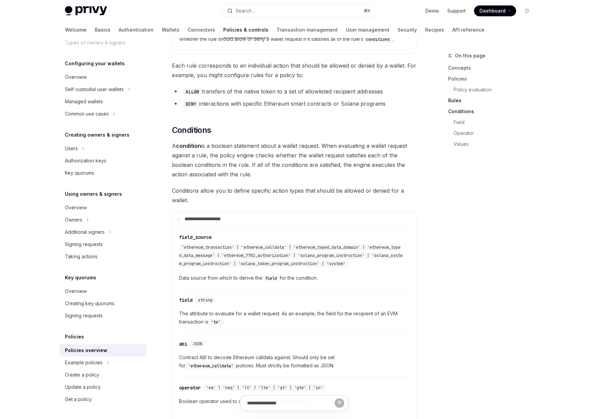
scroll to position [1361, 0]
